Goal: Task Accomplishment & Management: Complete application form

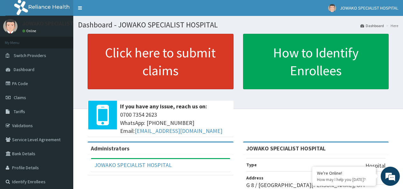
click at [148, 66] on link "Click here to submit claims" at bounding box center [161, 61] width 146 height 55
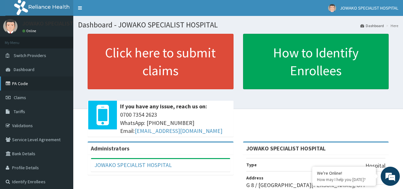
click at [19, 84] on link "PA Code" at bounding box center [36, 83] width 73 height 14
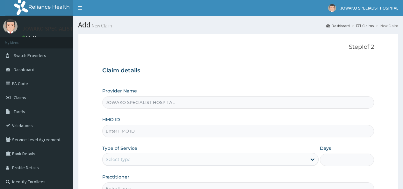
type input "JOWAKO SPECIALIST HOSPITAL"
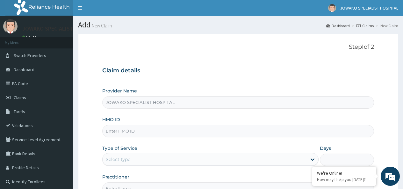
click at [132, 132] on input "HMO ID" at bounding box center [237, 131] width 271 height 12
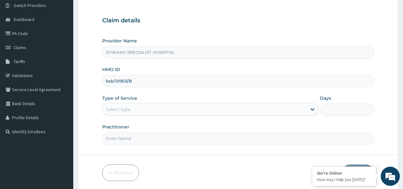
scroll to position [73, 0]
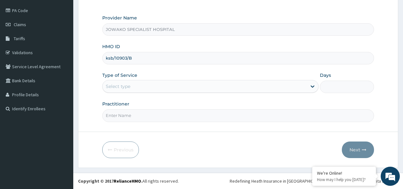
type input "ksb/10903/B"
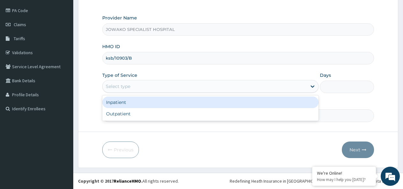
click at [140, 88] on div "Select type" at bounding box center [204, 86] width 204 height 10
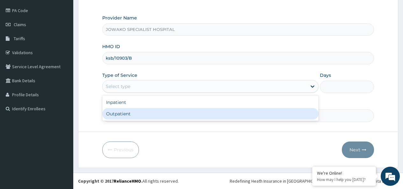
click at [125, 116] on div "Outpatient" at bounding box center [210, 113] width 216 height 11
type input "1"
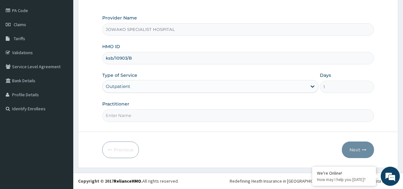
click at [140, 114] on input "Practitioner" at bounding box center [237, 115] width 271 height 12
type input "D"
type input "O"
type input "DR OGBONNA ROWLAND"
click at [354, 150] on button "Next" at bounding box center [357, 149] width 32 height 17
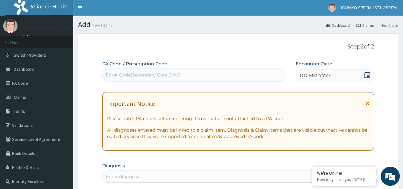
scroll to position [0, 0]
click at [139, 74] on div "Enter Code(Secondary Care Only)" at bounding box center [143, 75] width 75 height 6
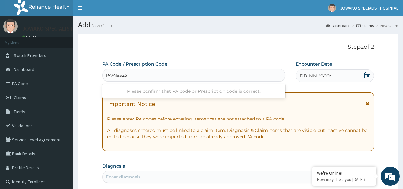
type input "PA/4B3250"
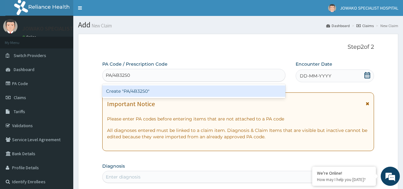
click at [139, 91] on div "Create "PA/4B3250"" at bounding box center [193, 90] width 183 height 11
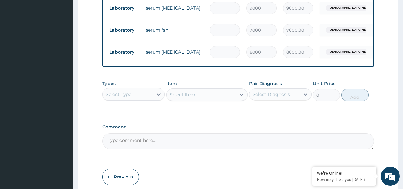
scroll to position [355, 0]
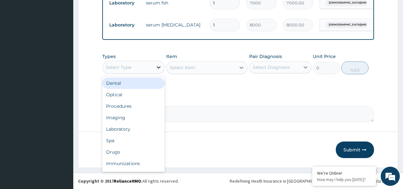
click at [158, 68] on icon at bounding box center [159, 67] width 4 height 2
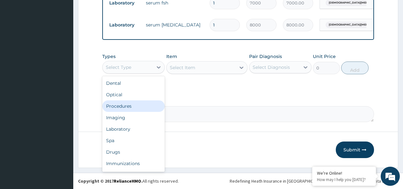
click at [131, 104] on div "Procedures" at bounding box center [133, 105] width 62 height 11
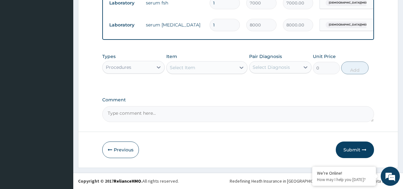
click at [193, 68] on div "Select Item" at bounding box center [182, 67] width 25 height 6
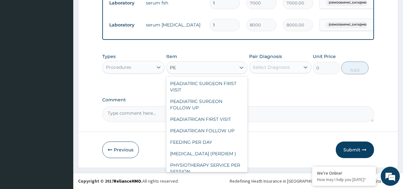
type input "P"
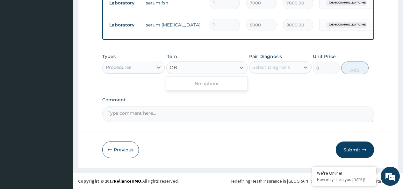
type input "O"
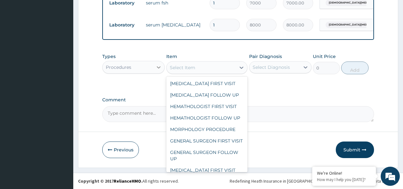
click at [158, 66] on icon at bounding box center [158, 67] width 6 height 6
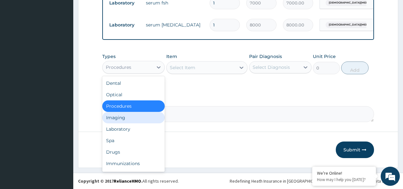
click at [125, 120] on div "Imaging" at bounding box center [133, 117] width 62 height 11
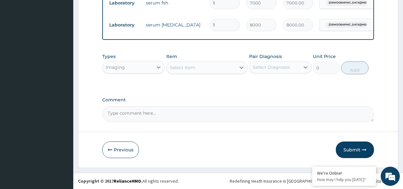
click at [190, 69] on div "Select Item" at bounding box center [182, 67] width 25 height 6
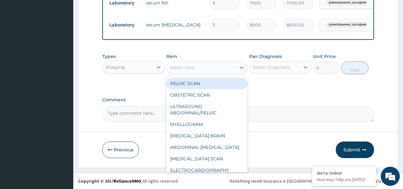
click at [199, 83] on div "PELVIC SCAN" at bounding box center [206, 83] width 81 height 11
type input "2000"
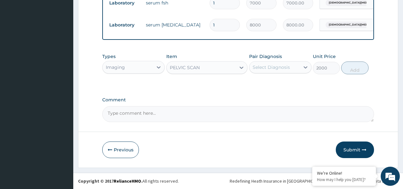
click at [207, 69] on div "PELVIC SCAN" at bounding box center [200, 67] width 69 height 10
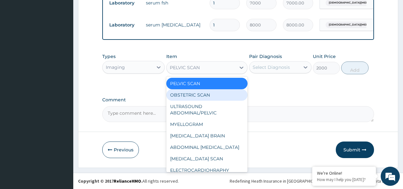
click at [200, 95] on div "OBSTETRIC SCAN" at bounding box center [206, 94] width 81 height 11
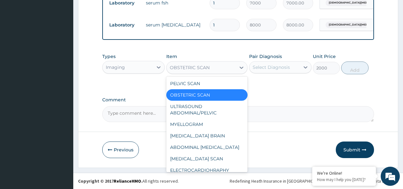
click at [220, 69] on div "OBSTETRIC SCAN" at bounding box center [200, 67] width 69 height 10
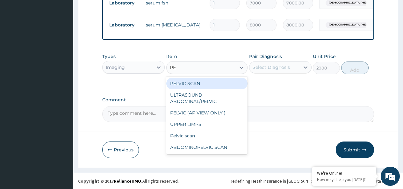
scroll to position [0, 0]
type input "PEL"
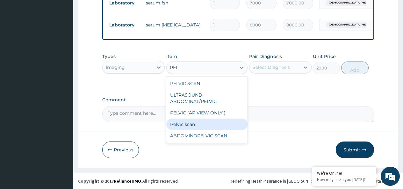
click at [189, 124] on div "Pelvic scan" at bounding box center [206, 123] width 81 height 11
type input "5000"
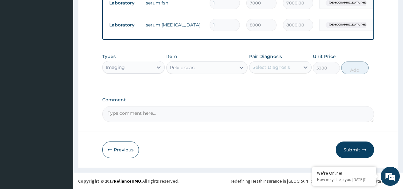
click at [266, 67] on div "Select Diagnosis" at bounding box center [270, 67] width 37 height 6
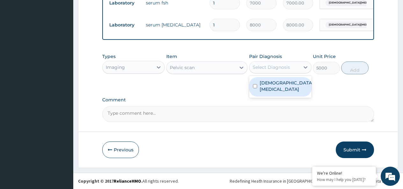
click at [255, 85] on input "checkbox" at bounding box center [255, 86] width 4 height 4
checkbox input "true"
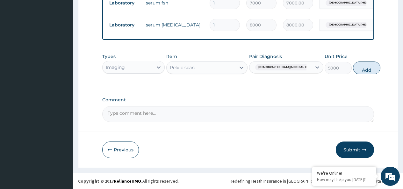
click at [355, 68] on button "Add" at bounding box center [366, 67] width 27 height 13
type input "0"
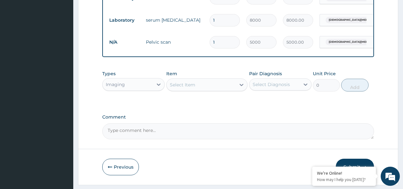
scroll to position [376, 0]
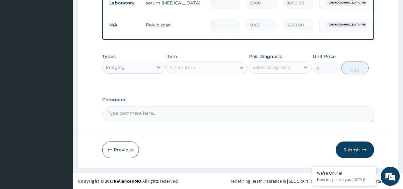
click at [354, 148] on button "Submit" at bounding box center [354, 149] width 38 height 17
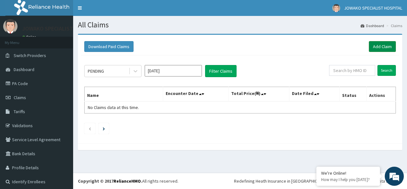
click at [373, 45] on link "Add Claim" at bounding box center [382, 46] width 27 height 11
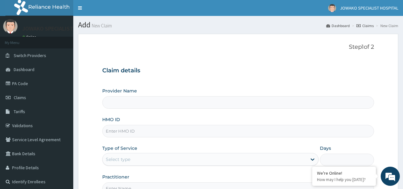
type input "JOWAKO SPECIALIST HOSPITAL"
click at [130, 130] on input "HMO ID" at bounding box center [237, 131] width 271 height 12
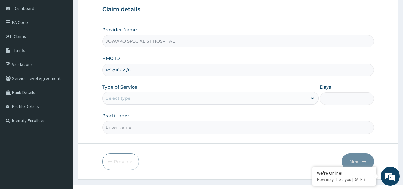
scroll to position [73, 0]
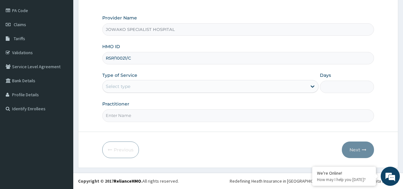
type input "RSP/10021/C"
click at [123, 89] on div "Select type" at bounding box center [118, 86] width 25 height 6
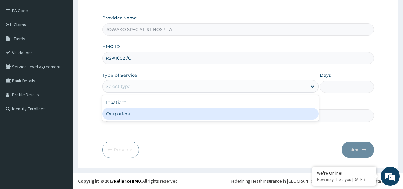
click at [119, 115] on div "Outpatient" at bounding box center [210, 113] width 216 height 11
type input "1"
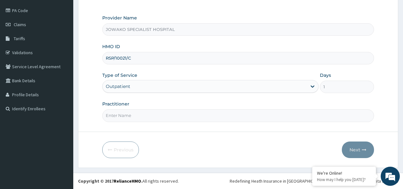
click at [119, 115] on input "Practitioner" at bounding box center [237, 115] width 271 height 12
type input "DR.AKANET M."
click at [357, 149] on button "Next" at bounding box center [357, 149] width 32 height 17
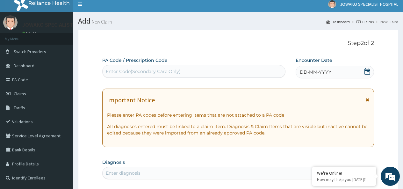
scroll to position [0, 0]
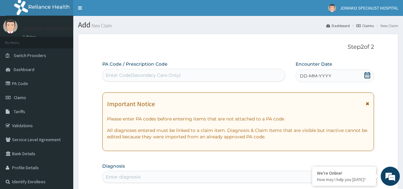
click at [367, 75] on icon at bounding box center [367, 75] width 6 height 6
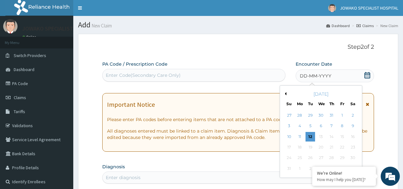
click at [285, 94] on button "Previous Month" at bounding box center [284, 93] width 3 height 3
click at [331, 116] on div "3" at bounding box center [332, 115] width 10 height 10
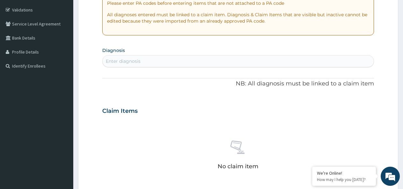
scroll to position [127, 0]
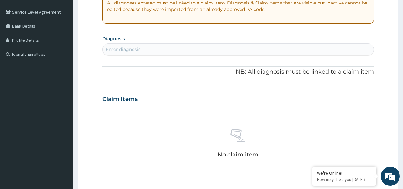
click at [143, 49] on div "Enter diagnosis" at bounding box center [237, 49] width 271 height 10
type input "MALA"
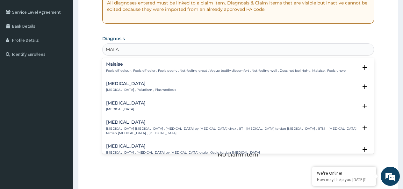
click at [118, 85] on h4 "Malaria" at bounding box center [141, 83] width 70 height 5
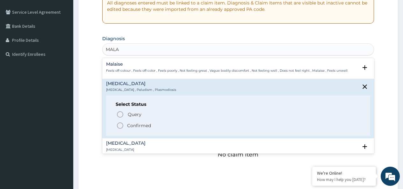
click at [122, 127] on icon "status option filled" at bounding box center [120, 126] width 8 height 8
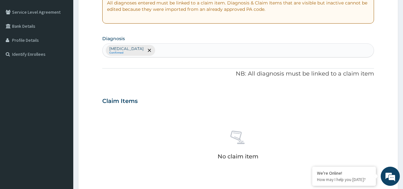
drag, startPoint x: 256, startPoint y: 54, endPoint x: 279, endPoint y: 36, distance: 29.0
click at [256, 54] on div "Malaria Confirmed" at bounding box center [237, 50] width 271 height 13
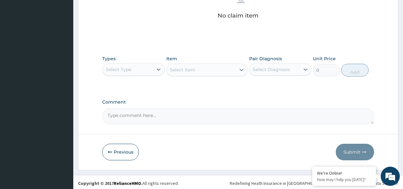
scroll to position [270, 0]
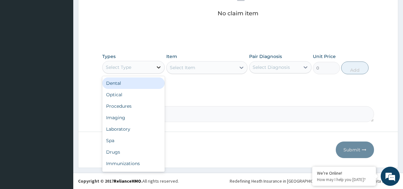
click at [158, 67] on icon at bounding box center [159, 67] width 4 height 2
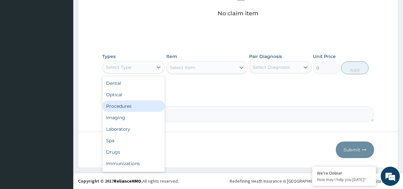
click at [121, 106] on div "Procedures" at bounding box center [133, 105] width 62 height 11
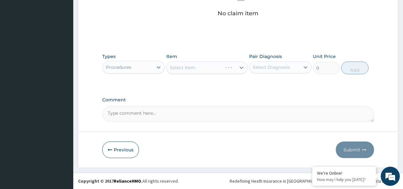
click at [193, 68] on div "Select Item" at bounding box center [206, 67] width 81 height 13
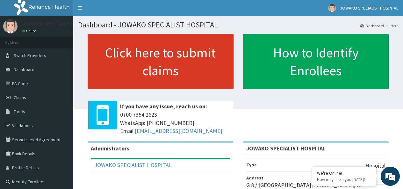
click at [164, 61] on link "Click here to submit claims" at bounding box center [161, 61] width 146 height 55
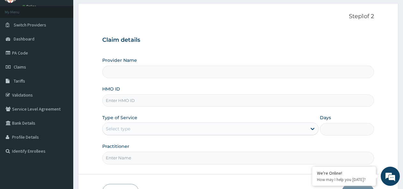
scroll to position [32, 0]
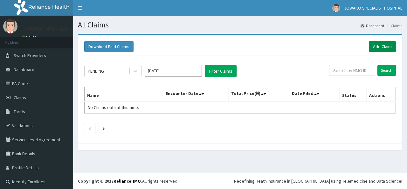
click at [375, 45] on link "Add Claim" at bounding box center [382, 46] width 27 height 11
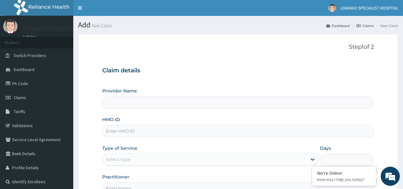
type input "JOWAKO SPECIALIST HOSPITAL"
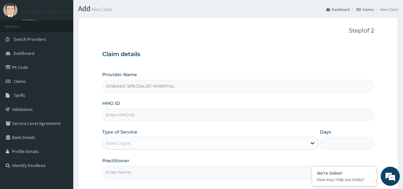
scroll to position [64, 0]
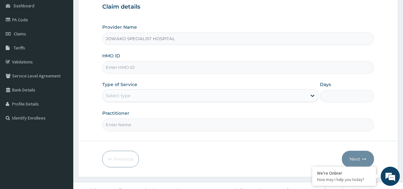
click at [143, 69] on input "HMO ID" at bounding box center [237, 67] width 271 height 12
type input "RSP/10021/C"
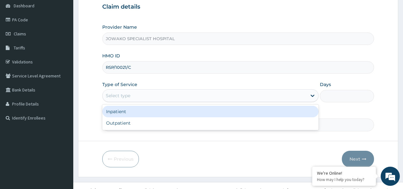
click at [138, 100] on div "Select type" at bounding box center [204, 95] width 204 height 10
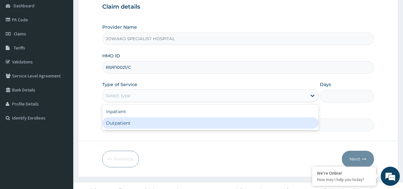
click at [126, 123] on div "Outpatient" at bounding box center [210, 122] width 216 height 11
type input "1"
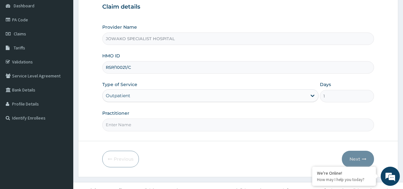
click at [142, 127] on input "Practitioner" at bounding box center [237, 124] width 271 height 12
type input "DR ADESHOLA A."
click at [355, 158] on button "Next" at bounding box center [357, 159] width 32 height 17
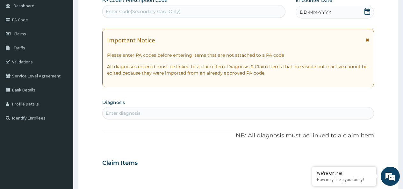
click at [366, 13] on icon at bounding box center [367, 11] width 6 height 6
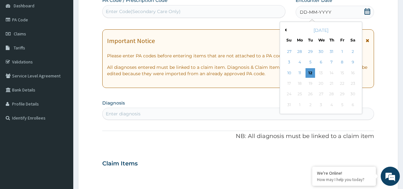
click at [285, 29] on button "Previous Month" at bounding box center [284, 29] width 3 height 3
click at [331, 50] on div "3" at bounding box center [332, 52] width 10 height 10
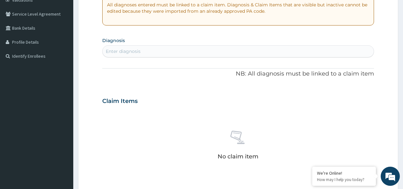
scroll to position [127, 0]
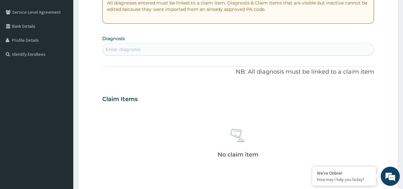
click at [136, 51] on div "Enter diagnosis" at bounding box center [123, 49] width 35 height 6
type input "MALA"
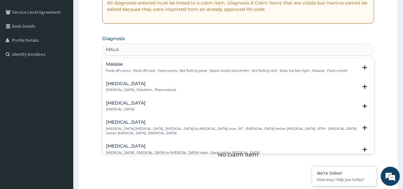
click at [125, 88] on p "Malaria , Paludism , Plasmodiosis" at bounding box center [141, 90] width 70 height 4
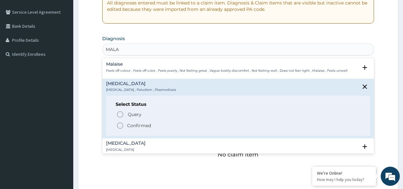
click at [121, 125] on icon "status option filled" at bounding box center [120, 126] width 8 height 8
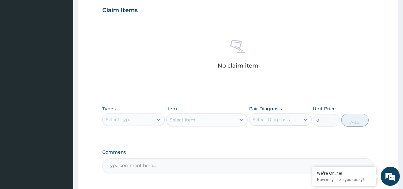
scroll to position [255, 0]
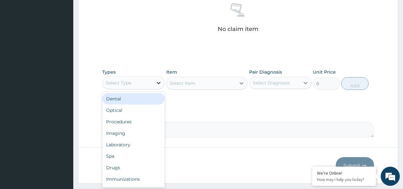
click at [158, 83] on icon at bounding box center [159, 83] width 4 height 2
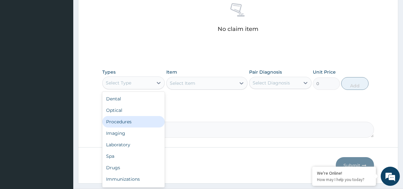
click at [117, 119] on div "Procedures" at bounding box center [133, 121] width 62 height 11
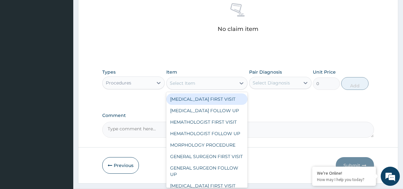
click at [203, 83] on div "Select Item" at bounding box center [200, 83] width 69 height 10
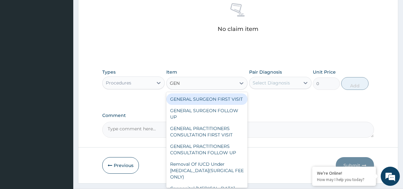
type input "GENE"
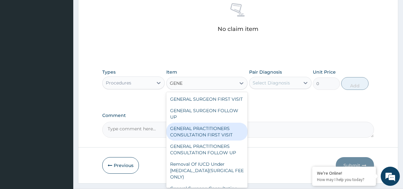
click at [205, 140] on div "GENERAL PRACTITIONERS CONSULTATION FIRST VISIT" at bounding box center [206, 132] width 81 height 18
type input "2000"
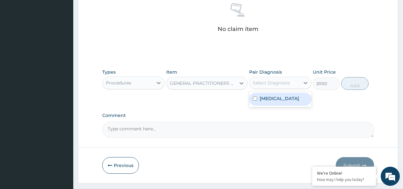
click at [273, 84] on div "Select Diagnosis" at bounding box center [270, 83] width 37 height 6
click at [255, 100] on input "checkbox" at bounding box center [255, 98] width 4 height 4
checkbox input "true"
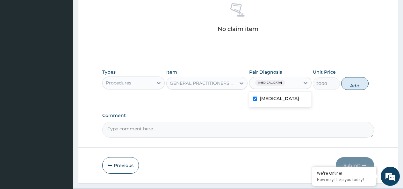
click at [359, 85] on button "Add" at bounding box center [354, 83] width 27 height 13
type input "0"
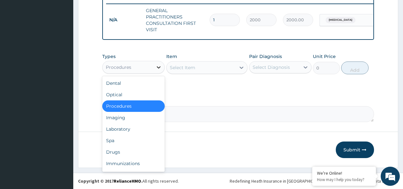
click at [158, 67] on icon at bounding box center [158, 67] width 6 height 6
click at [121, 127] on div "Laboratory" at bounding box center [133, 128] width 62 height 11
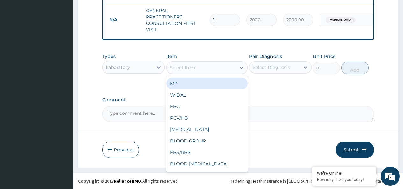
click at [191, 68] on div "Select Item" at bounding box center [182, 67] width 25 height 6
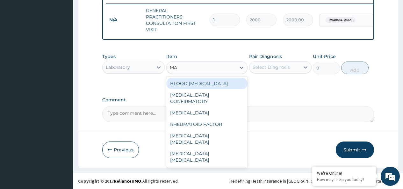
scroll to position [0, 0]
type input "MAL"
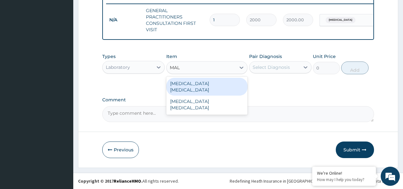
click at [204, 84] on div "MALARIA PARASITE" at bounding box center [206, 87] width 81 height 18
type input "2500"
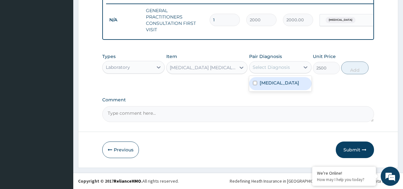
click at [284, 67] on div "Select Diagnosis" at bounding box center [270, 67] width 37 height 6
click at [255, 83] on input "checkbox" at bounding box center [255, 83] width 4 height 4
checkbox input "true"
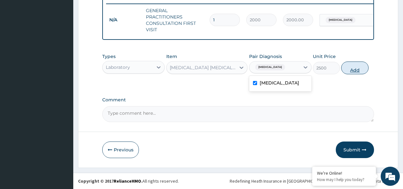
click at [348, 68] on button "Add" at bounding box center [354, 67] width 27 height 13
type input "0"
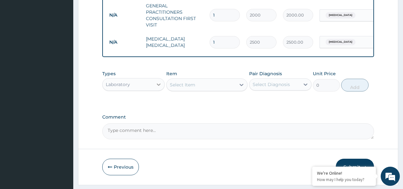
click at [160, 88] on icon at bounding box center [158, 84] width 6 height 6
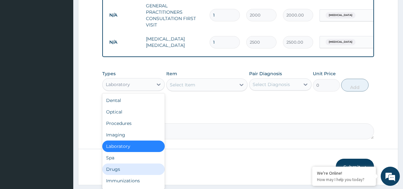
click at [113, 173] on div "Drugs" at bounding box center [133, 168] width 62 height 11
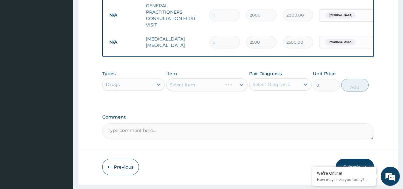
click at [190, 88] on div "Select Item" at bounding box center [206, 84] width 81 height 13
click at [183, 88] on div "Select Item" at bounding box center [182, 84] width 25 height 6
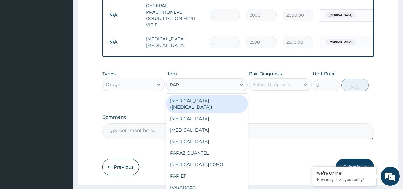
type input "PARA"
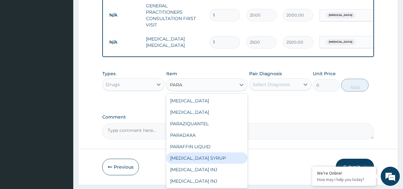
click at [202, 164] on div "[MEDICAL_DATA] SYRUP" at bounding box center [206, 157] width 81 height 11
type input "350"
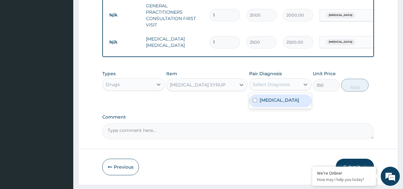
click at [270, 88] on div "Select Diagnosis" at bounding box center [270, 84] width 37 height 6
click at [255, 102] on input "checkbox" at bounding box center [255, 100] width 4 height 4
checkbox input "true"
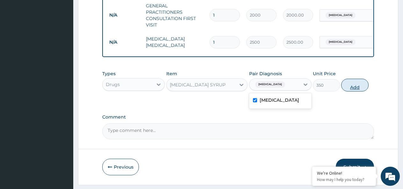
click at [349, 91] on button "Add" at bounding box center [354, 85] width 27 height 13
type input "0"
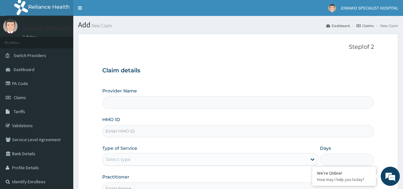
type input "JOWAKO SPECIALIST HOSPITAL"
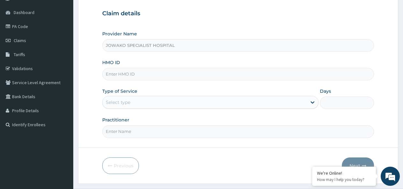
scroll to position [64, 0]
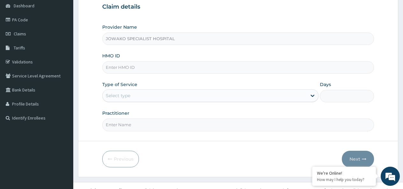
click at [131, 67] on input "HMO ID" at bounding box center [237, 67] width 271 height 12
type input "RSP/10021/C"
click at [160, 95] on div "Select type" at bounding box center [204, 95] width 204 height 10
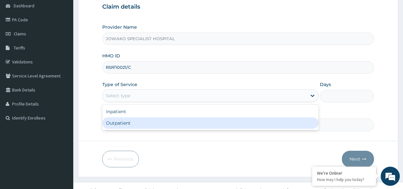
click at [132, 121] on div "Outpatient" at bounding box center [210, 122] width 216 height 11
type input "1"
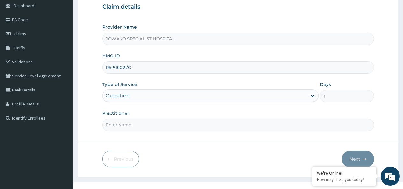
scroll to position [73, 0]
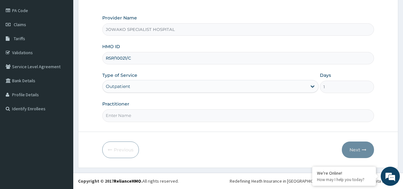
click at [134, 116] on input "Practitioner" at bounding box center [237, 115] width 271 height 12
type input "DR OGBONNA ROWLAND"
click at [354, 147] on button "Next" at bounding box center [357, 149] width 32 height 17
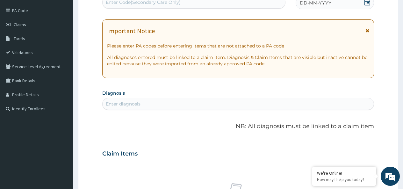
click at [368, 3] on icon at bounding box center [367, 2] width 6 height 6
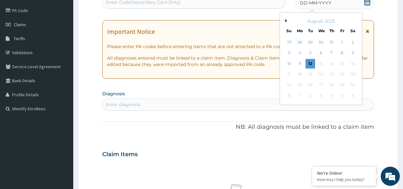
click at [285, 20] on button "Previous Month" at bounding box center [284, 20] width 3 height 3
click at [332, 43] on div "3" at bounding box center [332, 43] width 10 height 10
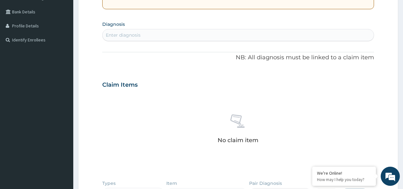
scroll to position [137, 0]
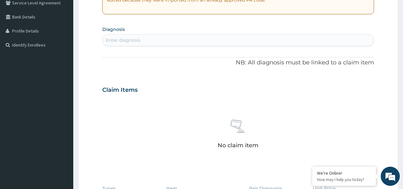
click at [130, 38] on div "Enter diagnosis" at bounding box center [123, 40] width 35 height 6
type input "MALA"
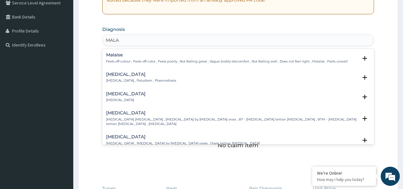
click at [121, 78] on div "[MEDICAL_DATA] [MEDICAL_DATA] , Paludism , Plasmodiosis" at bounding box center [141, 77] width 70 height 11
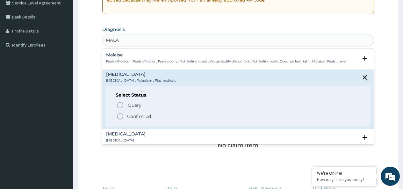
click at [121, 116] on icon "status option filled" at bounding box center [120, 116] width 8 height 8
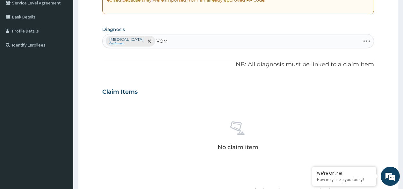
type input "VOMI"
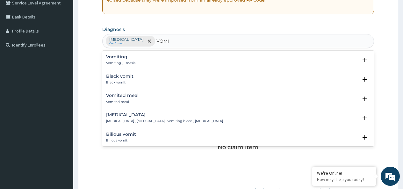
click at [122, 55] on h4 "Vomiting" at bounding box center [120, 56] width 29 height 5
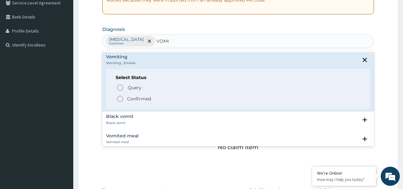
click at [120, 97] on icon "status option filled" at bounding box center [120, 99] width 8 height 8
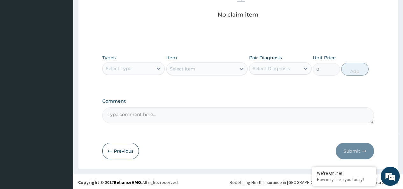
scroll to position [270, 0]
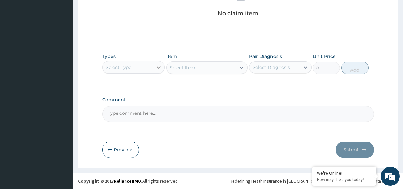
click at [158, 66] on icon at bounding box center [158, 67] width 6 height 6
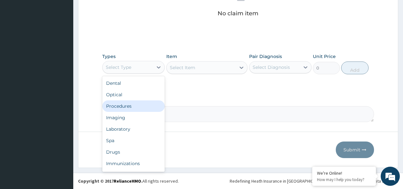
click at [119, 108] on div "Procedures" at bounding box center [133, 105] width 62 height 11
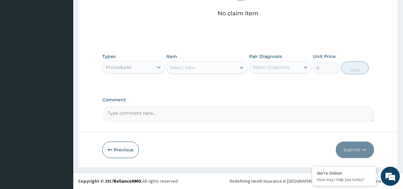
click at [183, 70] on div "Select Item" at bounding box center [182, 67] width 25 height 6
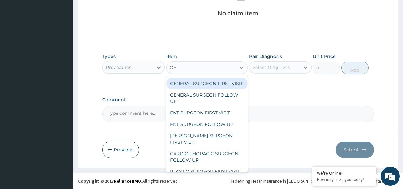
type input "GEN"
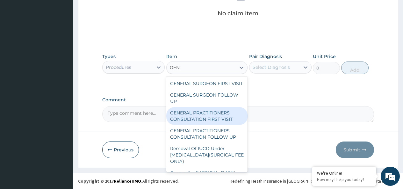
click at [203, 117] on div "GENERAL PRACTITIONERS CONSULTATION FIRST VISIT" at bounding box center [206, 116] width 81 height 18
type input "2000"
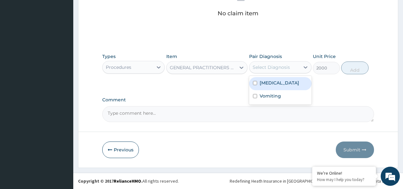
click at [271, 69] on div "Select Diagnosis" at bounding box center [270, 67] width 37 height 6
click at [256, 84] on input "checkbox" at bounding box center [255, 83] width 4 height 4
checkbox input "true"
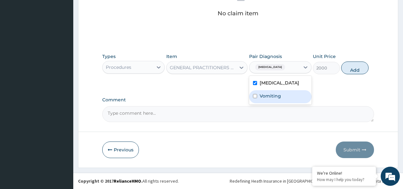
click at [256, 97] on input "checkbox" at bounding box center [255, 96] width 4 height 4
checkbox input "true"
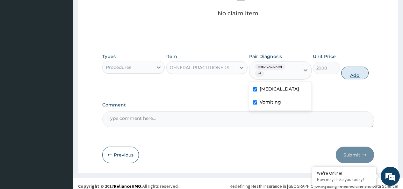
click at [354, 67] on button "Add" at bounding box center [354, 73] width 27 height 13
type input "0"
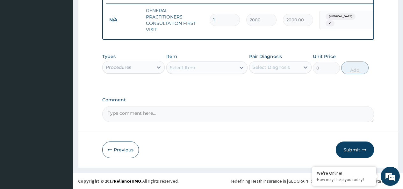
scroll to position [255, 0]
click at [158, 68] on icon at bounding box center [158, 67] width 6 height 6
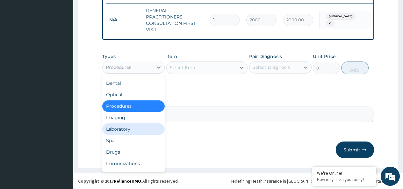
click at [127, 131] on div "Laboratory" at bounding box center [133, 128] width 62 height 11
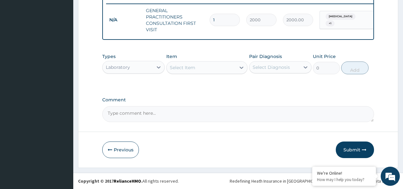
click at [202, 69] on div "Select Item" at bounding box center [200, 67] width 69 height 10
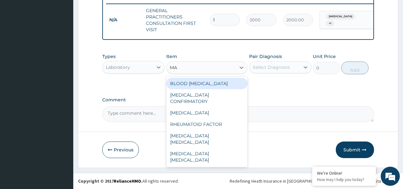
type input "MAL"
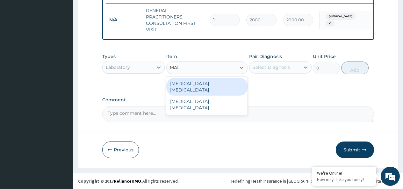
click at [198, 88] on div "MALARIA PARASITE" at bounding box center [206, 87] width 81 height 18
type input "2500"
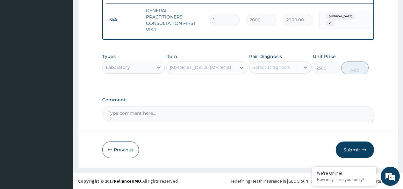
click at [276, 65] on div "Select Diagnosis" at bounding box center [270, 67] width 37 height 6
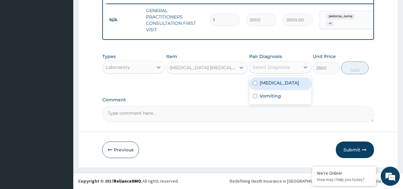
click at [256, 83] on input "checkbox" at bounding box center [255, 83] width 4 height 4
checkbox input "true"
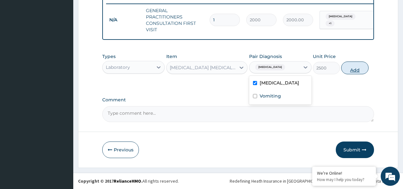
click at [357, 69] on button "Add" at bounding box center [354, 67] width 27 height 13
type input "0"
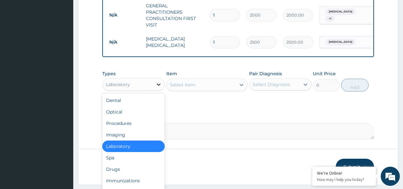
click at [157, 88] on icon at bounding box center [158, 84] width 6 height 6
click at [115, 175] on div "Drugs" at bounding box center [133, 168] width 62 height 11
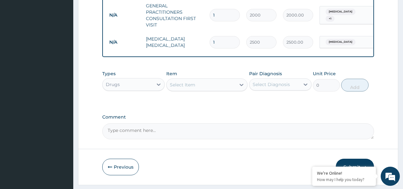
click at [188, 88] on div "Select Item" at bounding box center [182, 84] width 25 height 6
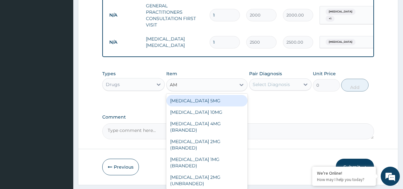
type input "AMA"
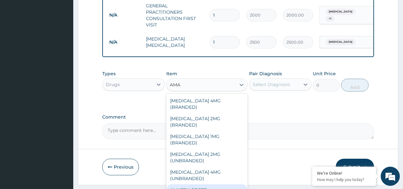
click at [196, 184] on div "AMATEM FORTE" at bounding box center [206, 189] width 81 height 11
type input "1650"
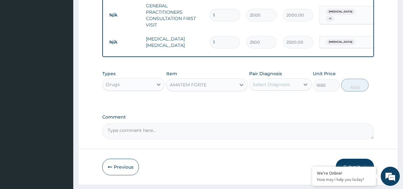
click at [272, 88] on div "Select Diagnosis" at bounding box center [270, 84] width 37 height 6
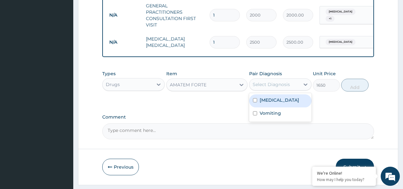
click at [256, 102] on input "checkbox" at bounding box center [255, 100] width 4 height 4
checkbox input "true"
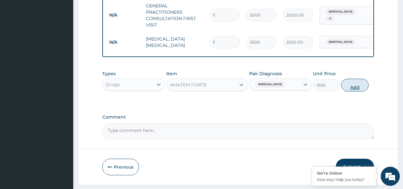
click at [351, 89] on button "Add" at bounding box center [354, 85] width 27 height 13
type input "0"
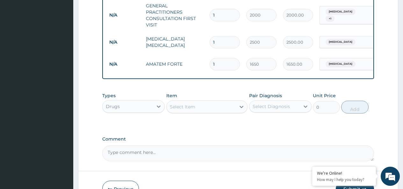
click at [196, 109] on div "Select Item" at bounding box center [200, 107] width 69 height 10
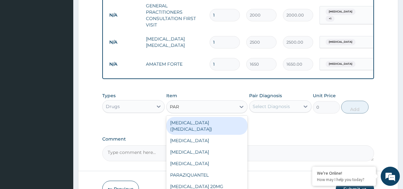
type input "PARA"
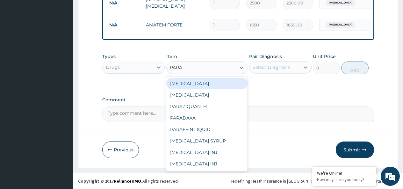
scroll to position [299, 0]
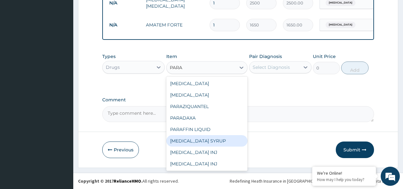
click at [210, 144] on div "[MEDICAL_DATA] SYRUP" at bounding box center [206, 140] width 81 height 11
type input "350"
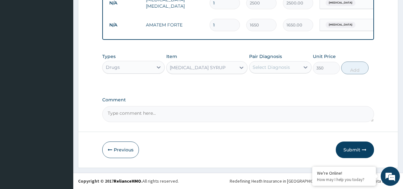
click at [278, 68] on div "Select Diagnosis" at bounding box center [270, 67] width 37 height 6
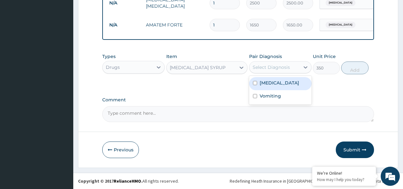
click at [255, 83] on input "checkbox" at bounding box center [255, 83] width 4 height 4
checkbox input "true"
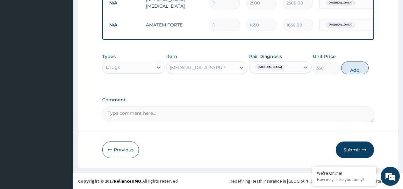
click at [349, 68] on button "Add" at bounding box center [354, 67] width 27 height 13
type input "0"
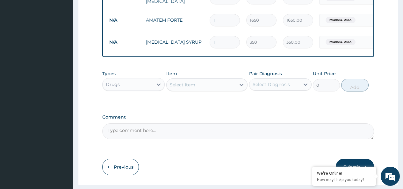
click at [203, 90] on div "Select Item" at bounding box center [200, 85] width 69 height 10
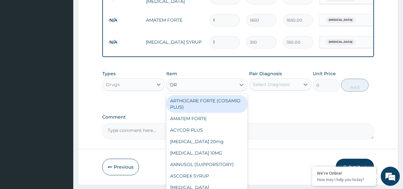
type input "ORT"
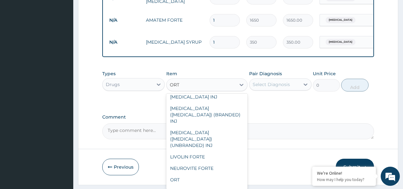
scroll to position [95, 0]
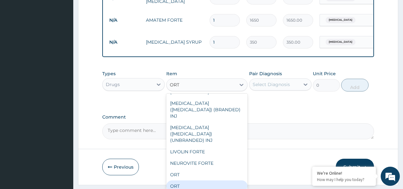
click at [179, 180] on div "ORT" at bounding box center [206, 185] width 81 height 11
type input "220"
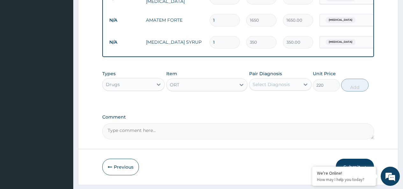
click at [222, 90] on div "ORT" at bounding box center [200, 85] width 69 height 10
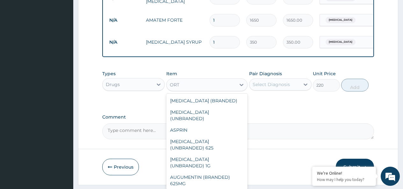
scroll to position [6503, 0]
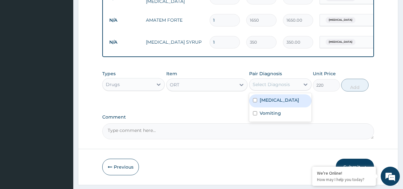
click at [278, 88] on div "Select Diagnosis" at bounding box center [270, 84] width 37 height 6
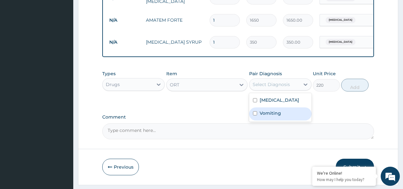
click at [255, 115] on input "checkbox" at bounding box center [255, 113] width 4 height 4
checkbox input "true"
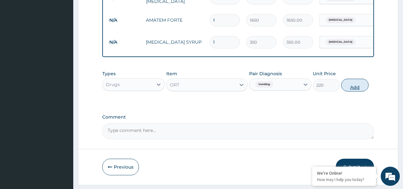
click at [353, 91] on button "Add" at bounding box center [354, 85] width 27 height 13
type input "0"
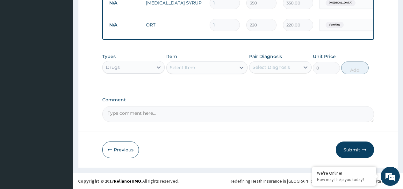
click at [354, 148] on button "Submit" at bounding box center [354, 149] width 38 height 17
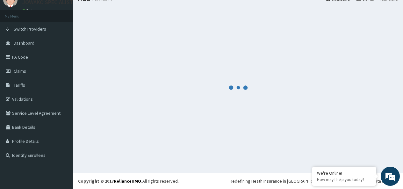
scroll to position [342, 0]
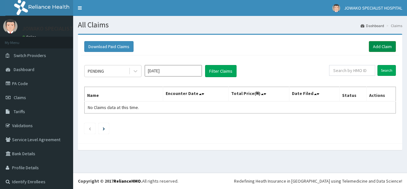
click at [378, 46] on link "Add Claim" at bounding box center [382, 46] width 27 height 11
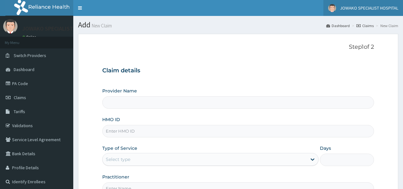
type input "JOWAKO SPECIALIST HOSPITAL"
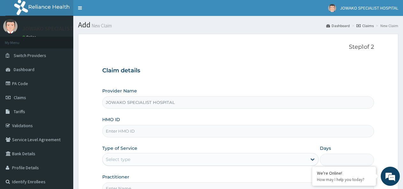
click at [138, 132] on input "HMO ID" at bounding box center [237, 131] width 271 height 12
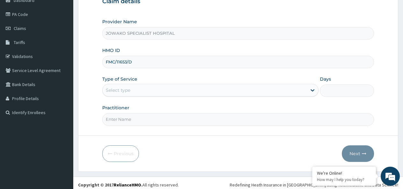
scroll to position [73, 0]
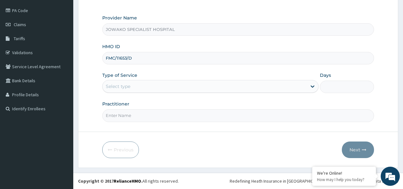
type input "FMC/11653/D"
click at [138, 88] on div "Select type" at bounding box center [204, 86] width 204 height 10
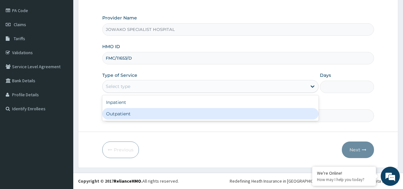
click at [117, 114] on div "Outpatient" at bounding box center [210, 113] width 216 height 11
type input "1"
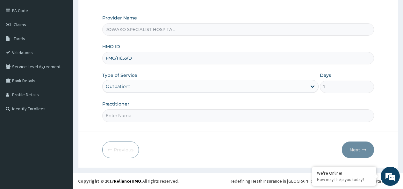
click at [146, 114] on input "Practitioner" at bounding box center [237, 115] width 271 height 12
type input "[PERSON_NAME]"
click at [350, 148] on button "Next" at bounding box center [357, 149] width 32 height 17
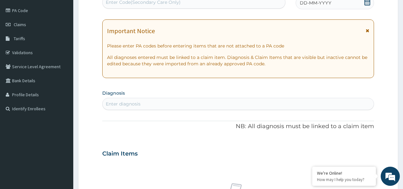
scroll to position [41, 0]
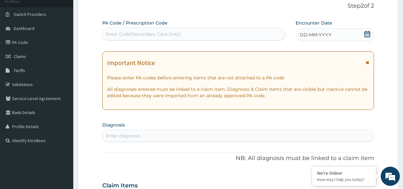
click at [365, 32] on icon at bounding box center [367, 34] width 6 height 6
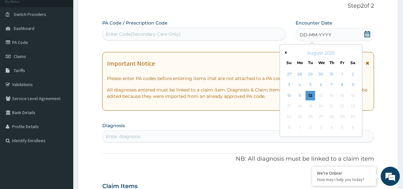
click at [287, 52] on div "August 2025" at bounding box center [320, 53] width 77 height 6
click at [286, 52] on div "August 2025" at bounding box center [320, 53] width 77 height 6
click at [285, 53] on button "Previous Month" at bounding box center [284, 52] width 3 height 3
click at [301, 85] on div "7" at bounding box center [300, 85] width 10 height 10
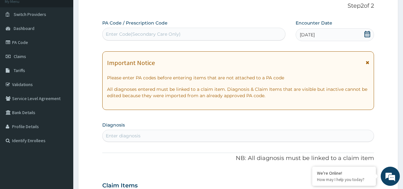
click at [365, 63] on icon at bounding box center [367, 62] width 4 height 4
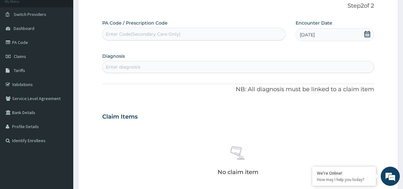
click at [129, 67] on div "Enter diagnosis" at bounding box center [123, 67] width 35 height 6
type input "MALA"
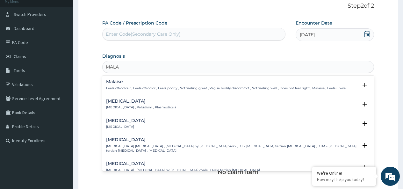
click at [118, 105] on div "[MEDICAL_DATA] [MEDICAL_DATA] , Paludism , Plasmodiosis" at bounding box center [141, 104] width 70 height 11
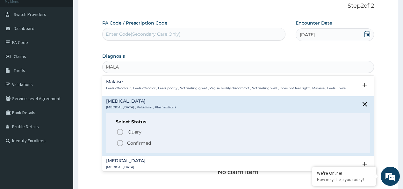
click at [122, 143] on icon "status option filled" at bounding box center [120, 143] width 8 height 8
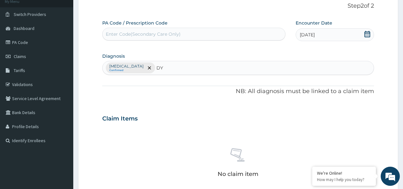
type input "DY"
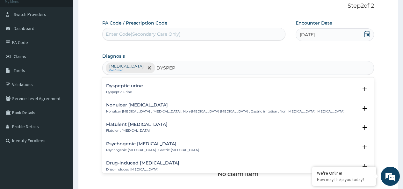
scroll to position [0, 0]
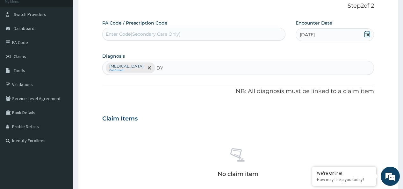
type input "D"
type input "PEP"
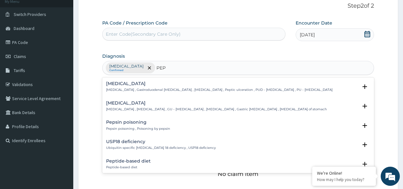
click at [124, 87] on div "Peptic ulcer Peptic ulcer , Gastroduodenal ulcer , Peptic ulcer disease , Pepti…" at bounding box center [219, 86] width 226 height 11
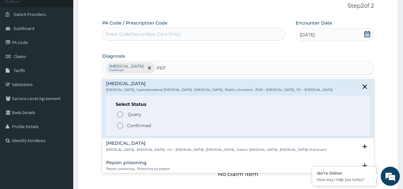
click at [121, 126] on icon "status option filled" at bounding box center [120, 126] width 8 height 8
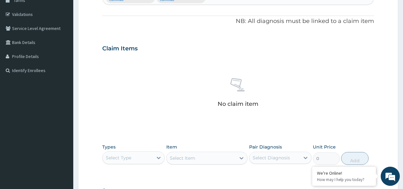
scroll to position [201, 0]
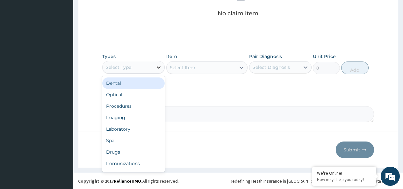
click at [158, 68] on icon at bounding box center [159, 67] width 4 height 2
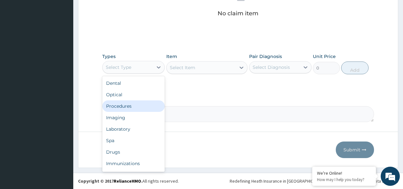
click at [123, 104] on div "Procedures" at bounding box center [133, 105] width 62 height 11
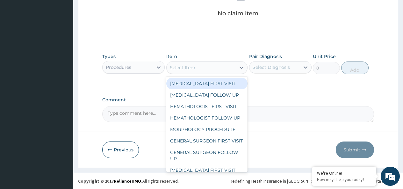
click at [198, 69] on div "Select Item" at bounding box center [200, 67] width 69 height 10
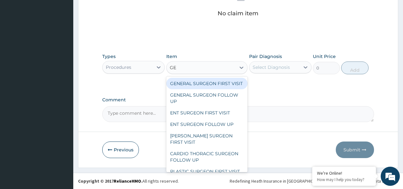
type input "GEN"
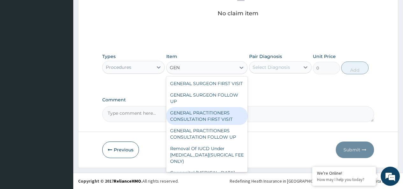
click at [204, 122] on div "GENERAL PRACTITIONERS CONSULTATION FIRST VISIT" at bounding box center [206, 116] width 81 height 18
type input "2000"
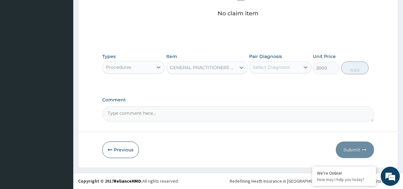
click at [278, 70] on div "Select Diagnosis" at bounding box center [274, 67] width 50 height 10
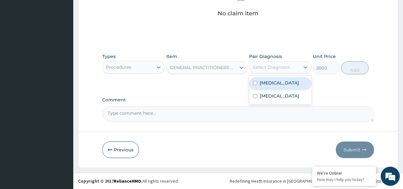
click at [256, 84] on input "checkbox" at bounding box center [255, 83] width 4 height 4
checkbox input "true"
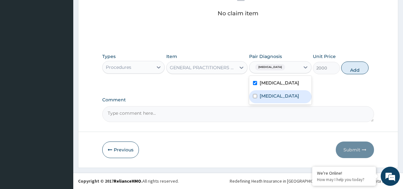
click at [255, 95] on input "checkbox" at bounding box center [255, 96] width 4 height 4
checkbox input "true"
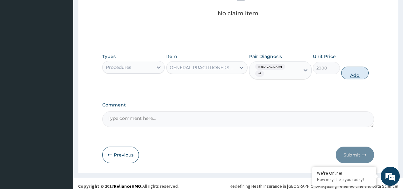
click at [355, 67] on button "Add" at bounding box center [354, 73] width 27 height 13
type input "0"
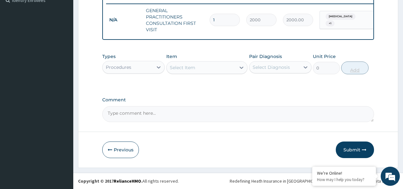
scroll to position [186, 0]
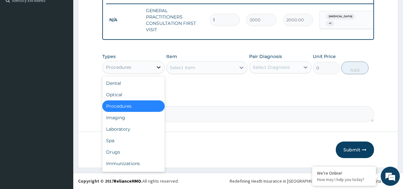
click at [159, 68] on icon at bounding box center [159, 67] width 4 height 2
click at [111, 131] on div "Laboratory" at bounding box center [133, 128] width 62 height 11
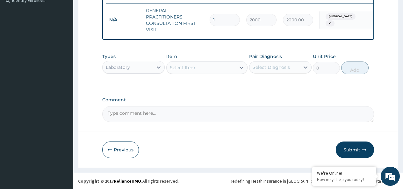
click at [190, 68] on div "Select Item" at bounding box center [182, 67] width 25 height 6
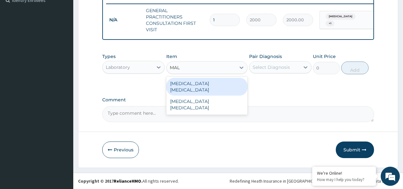
type input "MALA"
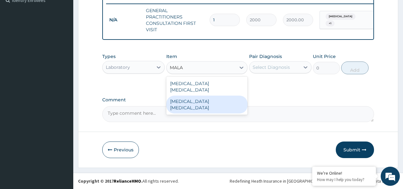
click at [195, 95] on div "Malaria Parasite" at bounding box center [206, 104] width 81 height 18
type input "2600"
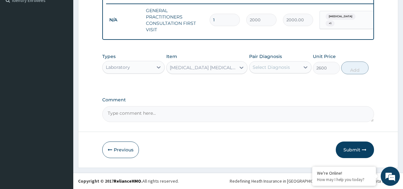
click at [272, 68] on div "Select Diagnosis" at bounding box center [270, 67] width 37 height 6
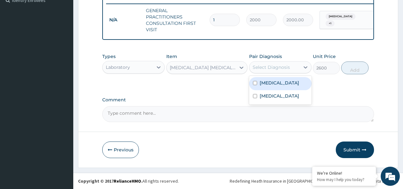
click at [219, 68] on div "Malaria Parasite" at bounding box center [200, 67] width 69 height 10
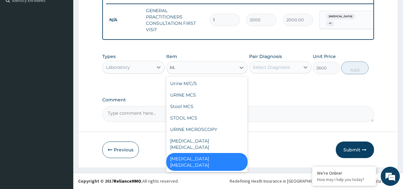
scroll to position [0, 0]
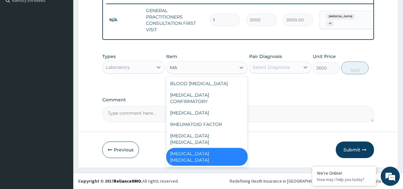
type input "MAL"
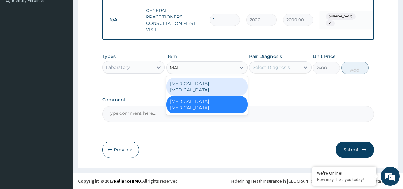
click at [210, 81] on div "MALARIA PARASITE" at bounding box center [206, 87] width 81 height 18
type input "2500"
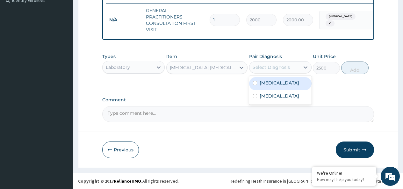
click at [259, 66] on div "Select Diagnosis" at bounding box center [270, 67] width 37 height 6
click at [255, 83] on input "checkbox" at bounding box center [255, 83] width 4 height 4
checkbox input "true"
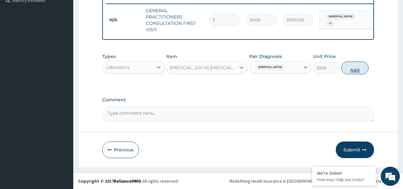
click at [352, 70] on button "Add" at bounding box center [354, 67] width 27 height 13
type input "0"
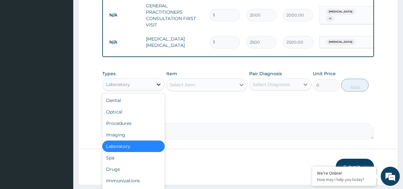
click at [158, 88] on icon at bounding box center [158, 84] width 6 height 6
click at [111, 172] on div "Drugs" at bounding box center [133, 168] width 62 height 11
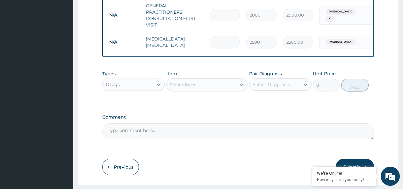
click at [184, 88] on div "Select Item" at bounding box center [182, 84] width 25 height 6
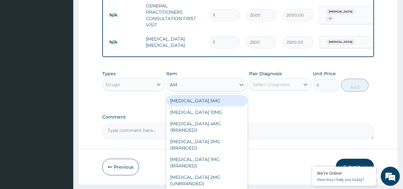
type input "AMA"
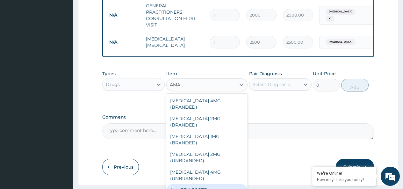
click at [191, 184] on div "AMATEM FORTE" at bounding box center [206, 189] width 81 height 11
type input "1650"
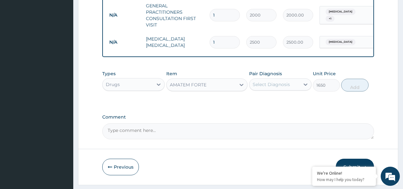
click at [276, 87] on div "Select Diagnosis" at bounding box center [270, 84] width 37 height 6
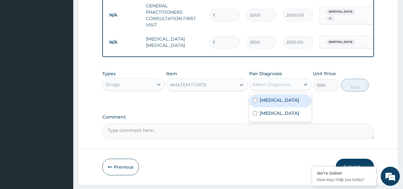
click at [256, 102] on input "checkbox" at bounding box center [255, 100] width 4 height 4
checkbox input "true"
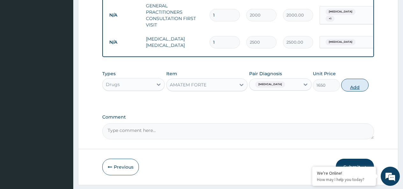
click at [360, 91] on button "Add" at bounding box center [354, 85] width 27 height 13
type input "0"
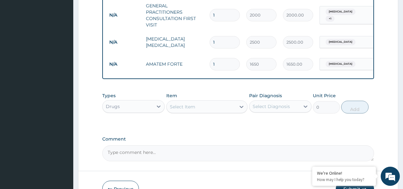
click at [190, 110] on div "Select Item" at bounding box center [182, 106] width 25 height 6
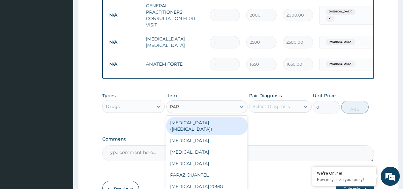
type input "PARA"
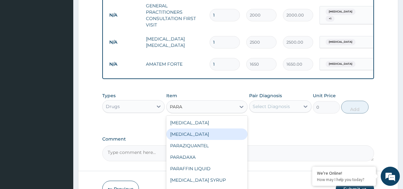
click at [198, 139] on div "[MEDICAL_DATA]" at bounding box center [206, 133] width 81 height 11
type input "10"
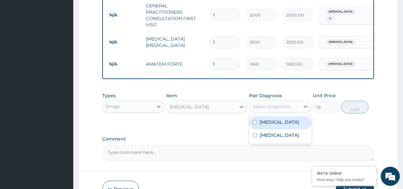
click at [277, 109] on div "Select Diagnosis" at bounding box center [270, 106] width 37 height 6
click at [254, 124] on input "checkbox" at bounding box center [255, 122] width 4 height 4
checkbox input "true"
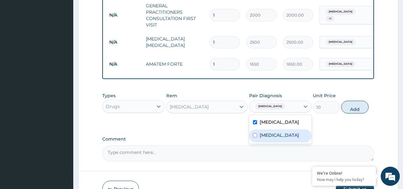
click at [255, 137] on input "checkbox" at bounding box center [255, 135] width 4 height 4
checkbox input "true"
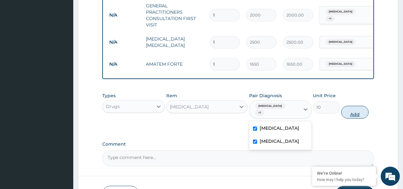
click at [350, 113] on button "Add" at bounding box center [354, 112] width 27 height 13
type input "0"
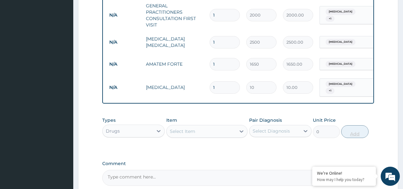
type input "18"
type input "180.00"
type input "18"
click at [199, 134] on div "Select Item" at bounding box center [200, 131] width 69 height 10
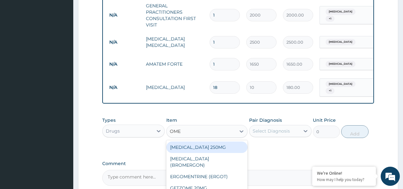
type input "OMEP"
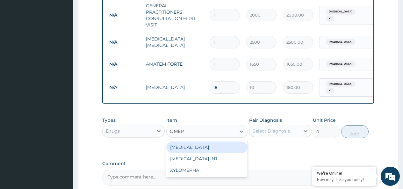
click at [208, 150] on div "[MEDICAL_DATA]" at bounding box center [206, 146] width 81 height 11
type input "100"
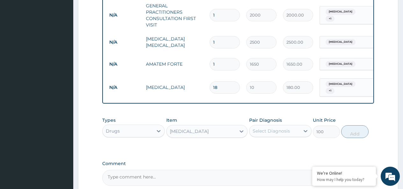
click at [276, 134] on div "Select Diagnosis" at bounding box center [270, 131] width 37 height 6
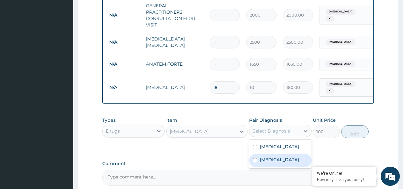
click at [256, 162] on input "checkbox" at bounding box center [255, 160] width 4 height 4
checkbox input "true"
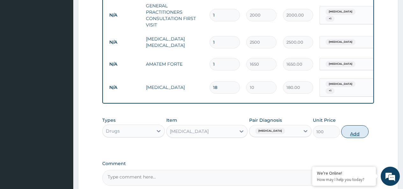
click at [353, 135] on button "Add" at bounding box center [354, 131] width 27 height 13
type input "0"
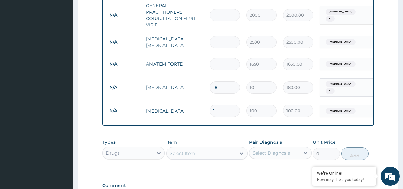
type input "15"
type input "1500.00"
type input "15"
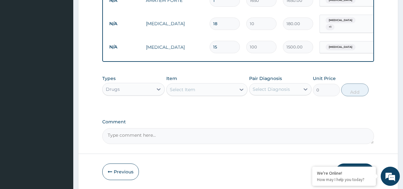
scroll to position [90, 0]
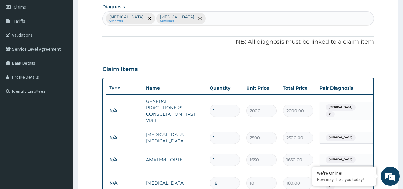
click at [184, 18] on div "Malaria Confirmed Peptic ulcer Confirmed" at bounding box center [237, 18] width 271 height 13
type input "GAS"
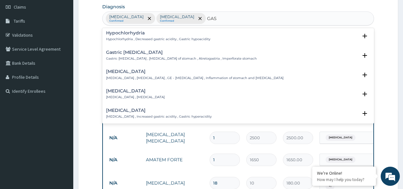
scroll to position [509, 0]
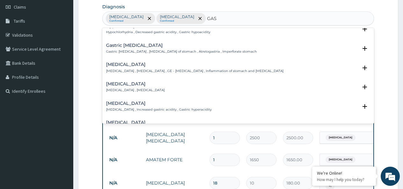
click at [131, 62] on h4 "Gastroenteritis" at bounding box center [194, 64] width 177 height 5
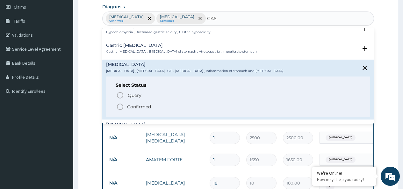
click at [120, 103] on icon "status option filled" at bounding box center [120, 107] width 8 height 8
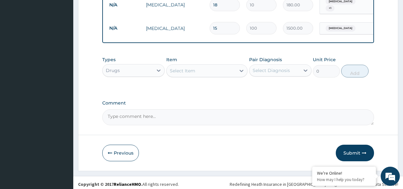
scroll to position [274, 0]
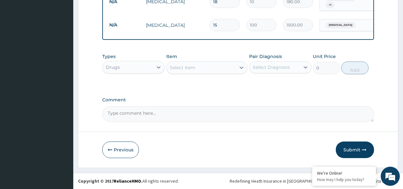
click at [195, 69] on div "Select Item" at bounding box center [200, 67] width 69 height 10
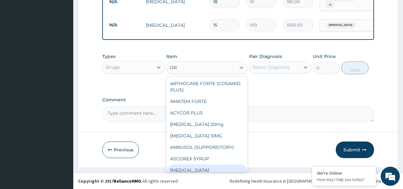
type input "ORT"
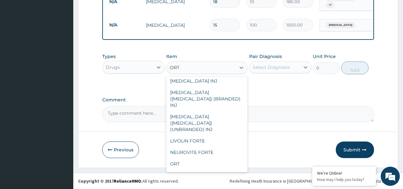
scroll to position [98, 0]
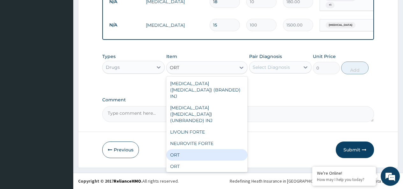
click at [178, 149] on div "ORT" at bounding box center [206, 154] width 81 height 11
type input "220"
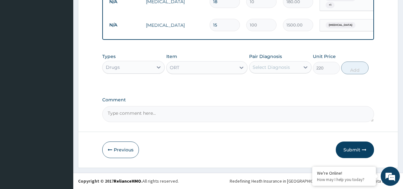
click at [268, 65] on div "Select Diagnosis" at bounding box center [270, 67] width 37 height 6
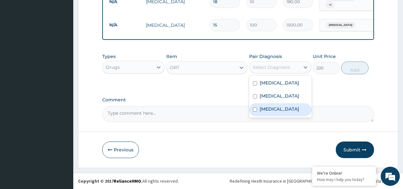
click at [254, 109] on input "checkbox" at bounding box center [255, 109] width 4 height 4
checkbox input "true"
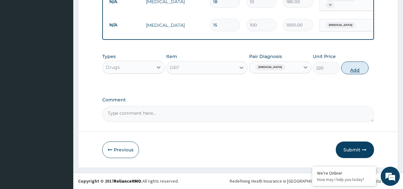
click at [356, 69] on button "Add" at bounding box center [354, 67] width 27 height 13
type input "0"
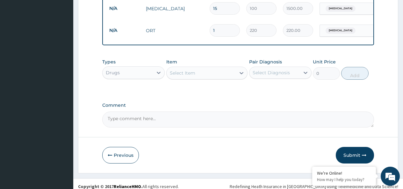
scroll to position [296, 0]
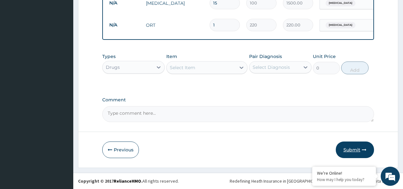
click at [351, 151] on button "Submit" at bounding box center [354, 149] width 38 height 17
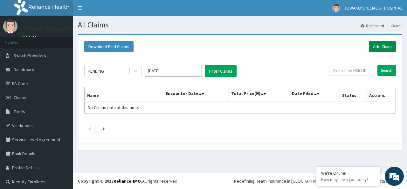
click at [378, 46] on link "Add Claim" at bounding box center [382, 46] width 27 height 11
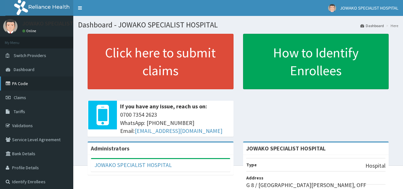
click at [22, 82] on link "PA Code" at bounding box center [36, 83] width 73 height 14
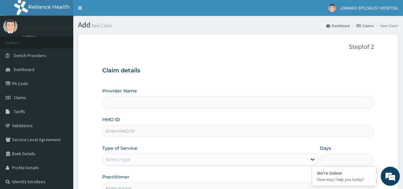
type input "JOWAKO SPECIALIST HOSPITAL"
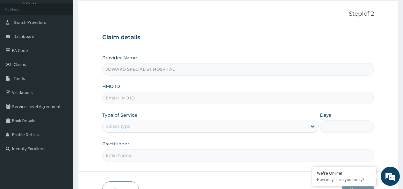
scroll to position [64, 0]
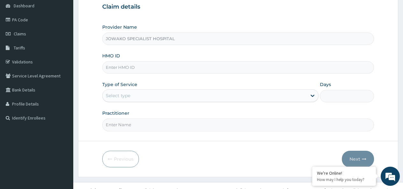
click at [140, 67] on input "HMO ID" at bounding box center [237, 67] width 271 height 12
type input "FMC/11653/D"
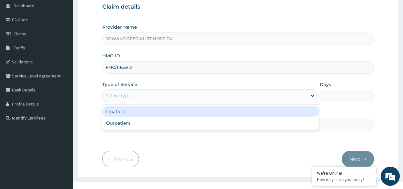
click at [141, 96] on div "Select type" at bounding box center [204, 95] width 204 height 10
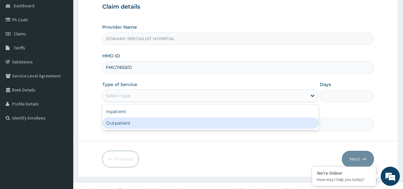
click at [117, 125] on div "Outpatient" at bounding box center [210, 122] width 216 height 11
type input "1"
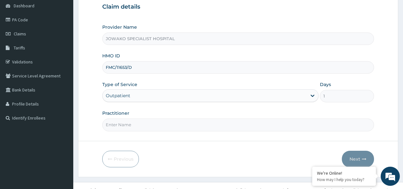
click at [117, 125] on input "Practitioner" at bounding box center [237, 124] width 271 height 12
type input "[PERSON_NAME]"
click at [355, 159] on button "Next" at bounding box center [357, 159] width 32 height 17
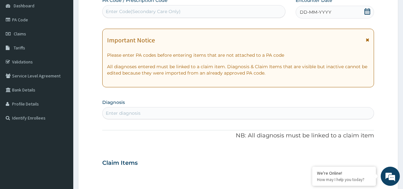
click at [367, 12] on icon at bounding box center [367, 11] width 6 height 6
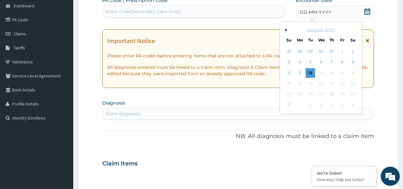
click at [285, 29] on button "Previous Month" at bounding box center [284, 29] width 3 height 3
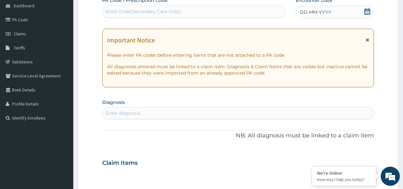
click at [176, 11] on div "Enter Code(Secondary Care Only)" at bounding box center [143, 11] width 75 height 6
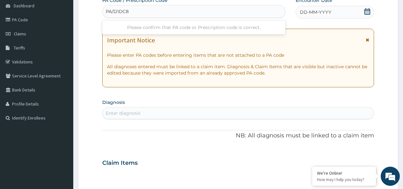
type input "PA/D1DC8B"
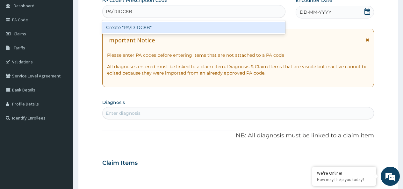
click at [163, 24] on div "Create "PA/D1DC8B"" at bounding box center [193, 27] width 183 height 11
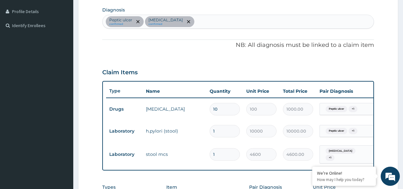
scroll to position [216, 0]
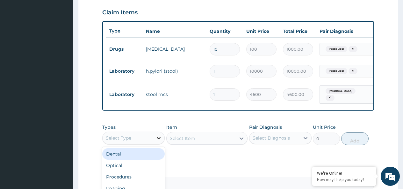
click at [157, 141] on icon at bounding box center [158, 138] width 6 height 6
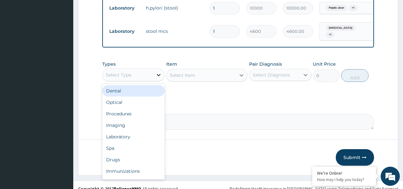
scroll to position [291, 0]
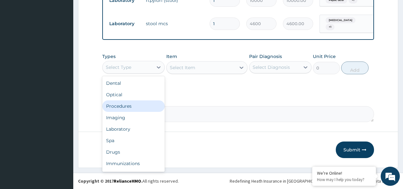
click at [132, 105] on div "Procedures" at bounding box center [133, 105] width 62 height 11
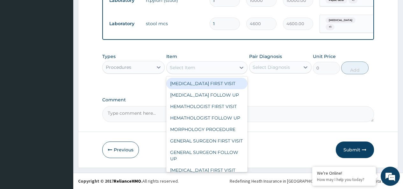
click at [202, 69] on div "Select Item" at bounding box center [200, 67] width 69 height 10
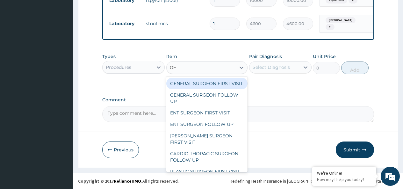
type input "GEN"
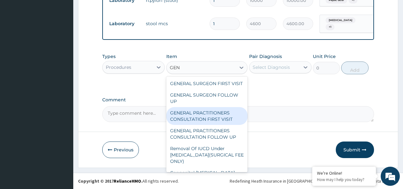
click at [212, 119] on div "GENERAL PRACTITIONERS CONSULTATION FIRST VISIT" at bounding box center [206, 116] width 81 height 18
type input "2000"
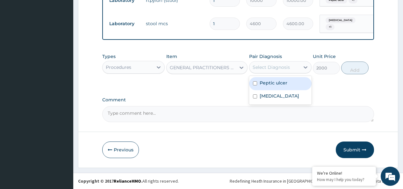
click at [282, 69] on div "Select Diagnosis" at bounding box center [270, 67] width 37 height 6
click at [256, 83] on input "checkbox" at bounding box center [255, 83] width 4 height 4
checkbox input "true"
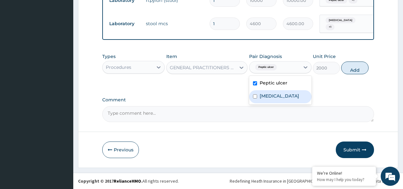
click at [254, 98] on input "checkbox" at bounding box center [255, 96] width 4 height 4
checkbox input "true"
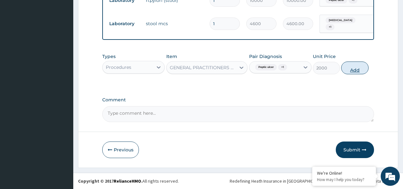
click at [348, 66] on button "Add" at bounding box center [354, 67] width 27 height 13
type input "0"
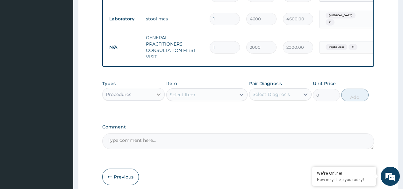
click at [158, 97] on icon at bounding box center [158, 94] width 6 height 6
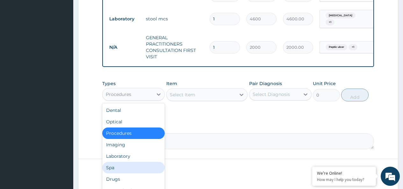
scroll to position [22, 0]
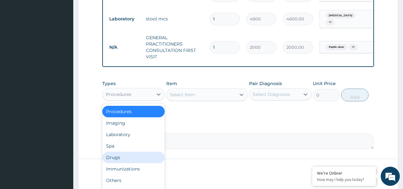
click at [116, 161] on div "Drugs" at bounding box center [133, 156] width 62 height 11
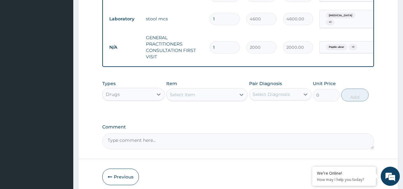
click at [201, 100] on div "Select Item" at bounding box center [200, 94] width 69 height 10
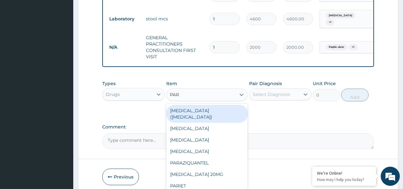
type input "PARA"
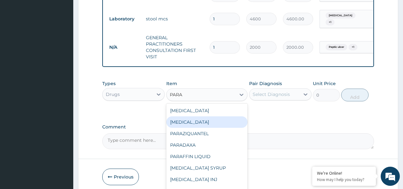
click at [193, 128] on div "[MEDICAL_DATA]" at bounding box center [206, 121] width 81 height 11
type input "10"
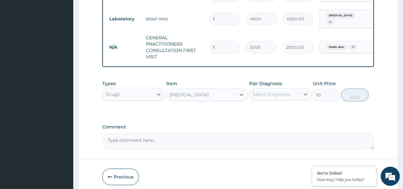
click at [269, 96] on div "Select Diagnosis" at bounding box center [270, 94] width 37 height 6
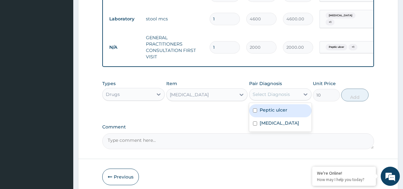
click at [255, 112] on input "checkbox" at bounding box center [255, 110] width 4 height 4
checkbox input "true"
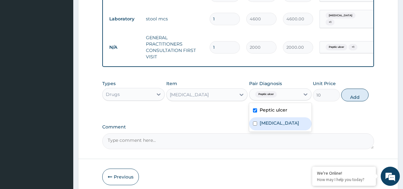
click at [255, 130] on div "[MEDICAL_DATA]" at bounding box center [280, 123] width 62 height 13
checkbox input "true"
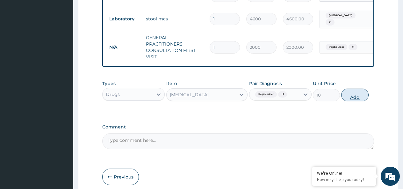
click at [354, 101] on button "Add" at bounding box center [354, 94] width 27 height 13
type input "0"
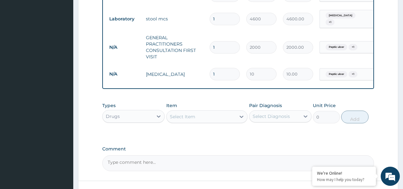
type input "18"
type input "180.00"
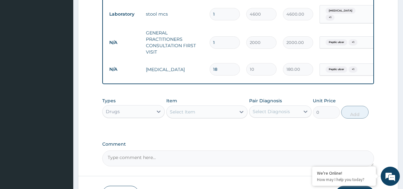
scroll to position [318, 0]
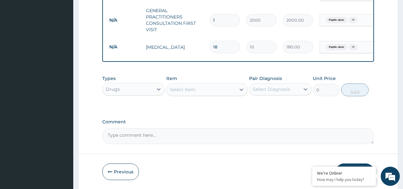
type input "18"
click at [188, 93] on div "Select Item" at bounding box center [182, 89] width 25 height 6
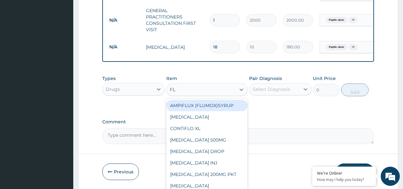
type input "FLA"
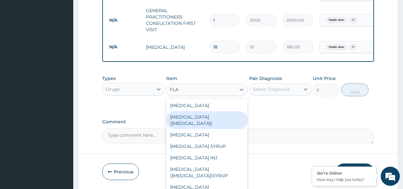
click at [214, 121] on div "[MEDICAL_DATA] ([MEDICAL_DATA])" at bounding box center [206, 120] width 81 height 18
type input "20"
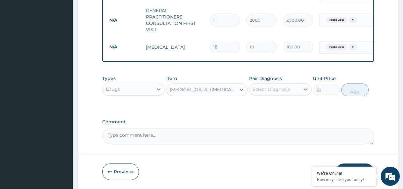
click at [276, 92] on div "Select Diagnosis" at bounding box center [270, 89] width 37 height 6
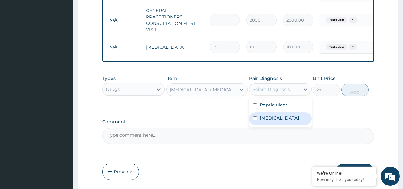
click at [255, 125] on div "[MEDICAL_DATA]" at bounding box center [280, 118] width 62 height 13
checkbox input "true"
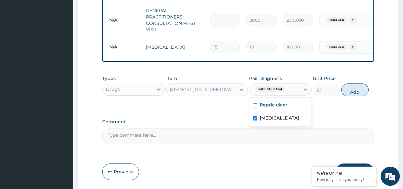
click at [352, 95] on button "Add" at bounding box center [354, 89] width 27 height 13
type input "0"
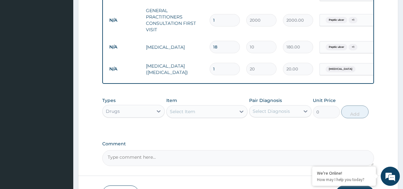
type input "0.00"
type input "3"
type input "60.00"
type input "30"
type input "600.00"
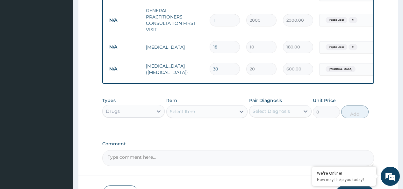
type input "30"
click at [188, 115] on div "Select Item" at bounding box center [182, 111] width 25 height 6
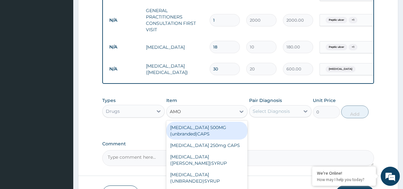
type input "AMOX"
click at [189, 139] on div "[MEDICAL_DATA] 500MG (unbranded)CAPS" at bounding box center [206, 131] width 81 height 18
type input "40"
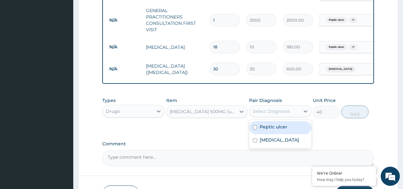
click at [278, 114] on div "Select Diagnosis" at bounding box center [270, 111] width 37 height 6
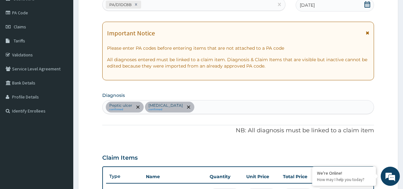
scroll to position [64, 0]
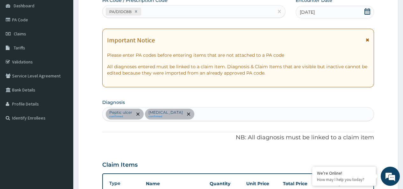
click at [219, 115] on div "[MEDICAL_DATA] confirmed [MEDICAL_DATA] confirmed" at bounding box center [237, 113] width 271 height 13
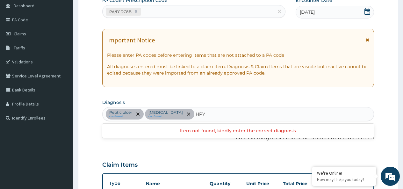
type input "HPY"
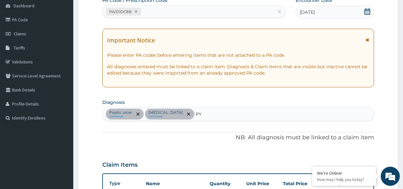
type input "PYL"
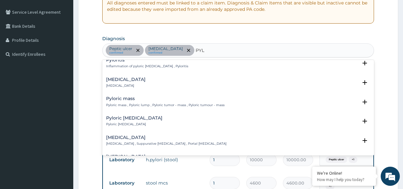
scroll to position [0, 0]
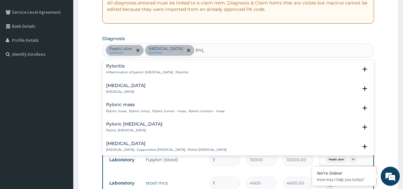
click at [122, 124] on h4 "Pyloric [MEDICAL_DATA]" at bounding box center [134, 124] width 56 height 5
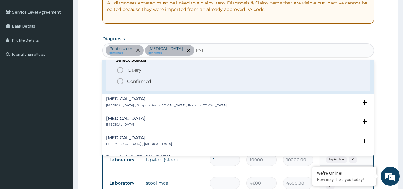
scroll to position [95, 0]
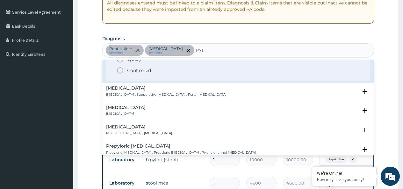
click at [120, 72] on icon "status option filled" at bounding box center [120, 71] width 8 height 8
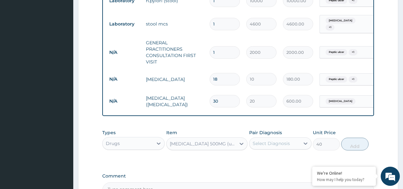
scroll to position [286, 0]
click at [277, 146] on div "Select Diagnosis" at bounding box center [270, 143] width 37 height 6
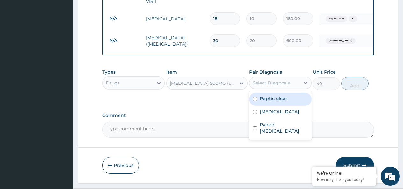
scroll to position [350, 0]
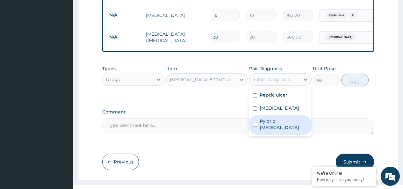
click at [256, 125] on input "checkbox" at bounding box center [255, 125] width 4 height 4
checkbox input "true"
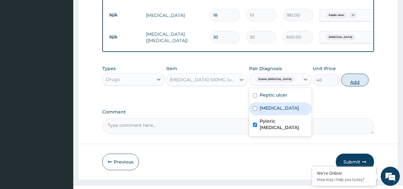
click at [355, 86] on button "Add" at bounding box center [354, 80] width 27 height 13
type input "0"
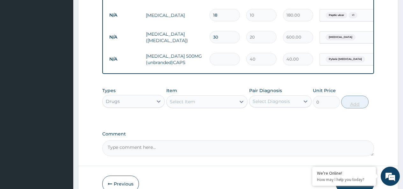
type input "0.00"
type input "3"
type input "120.00"
type input "30"
type input "1200.00"
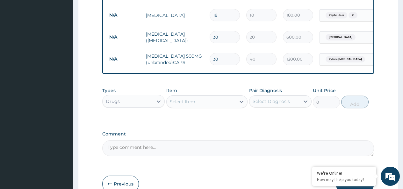
type input "30"
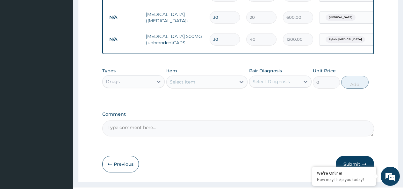
scroll to position [389, 0]
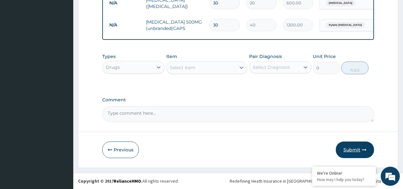
click at [350, 149] on button "Submit" at bounding box center [354, 149] width 38 height 17
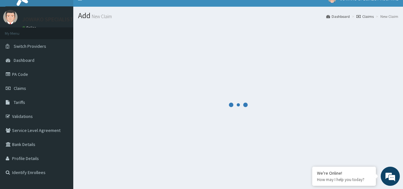
scroll to position [0, 0]
